Goal: Communication & Community: Answer question/provide support

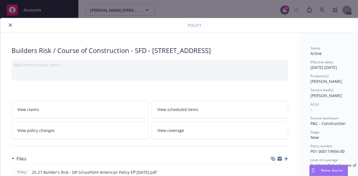
scroll to position [17, 0]
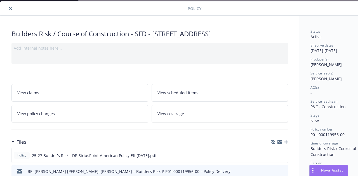
click at [333, 170] on span "Nova Assist" at bounding box center [332, 170] width 22 height 5
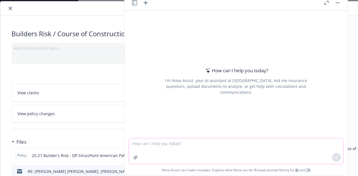
click at [143, 144] on textarea at bounding box center [236, 152] width 214 height 26
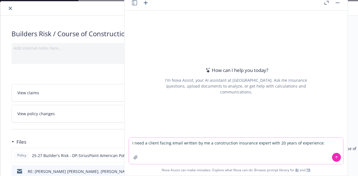
paste textarea "Morning Team, For the Course of Construction I’d expect a blended annual rate o…"
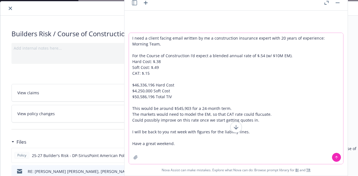
type textarea "I need a client facing email written by me a construction insurance expert with…"
click at [334, 158] on icon at bounding box center [336, 158] width 4 height 4
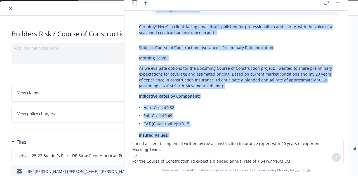
scroll to position [80, 0]
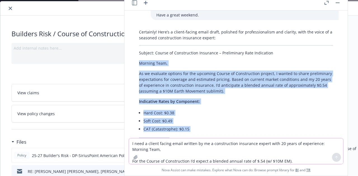
drag, startPoint x: 199, startPoint y: 115, endPoint x: 138, endPoint y: 65, distance: 78.3
click at [138, 65] on div "Certainly! Here’s a client-facing email draft, polished for professionalism and…" at bounding box center [235, 149] width 205 height 244
copy div "Loremip Dolo, Si am consecte adipisc eli sed doeiusmo Tempor in Utlaboreetdo ma…"
